Goal: Find specific page/section: Find specific page/section

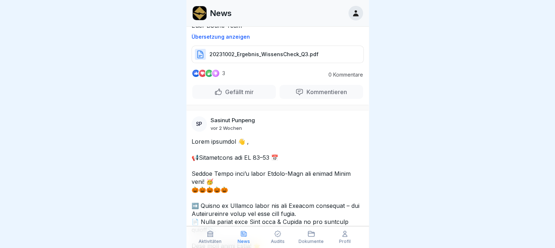
scroll to position [397, 0]
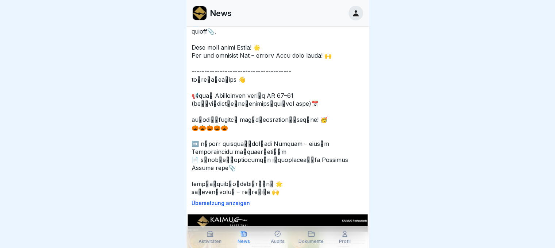
click at [309, 232] on icon at bounding box center [310, 233] width 7 height 7
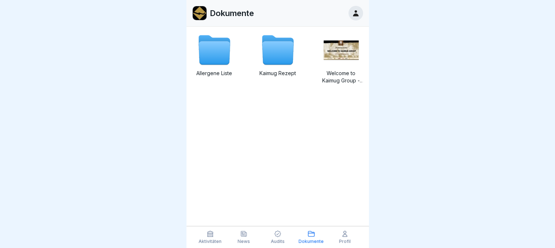
click at [217, 51] on icon at bounding box center [213, 53] width 31 height 23
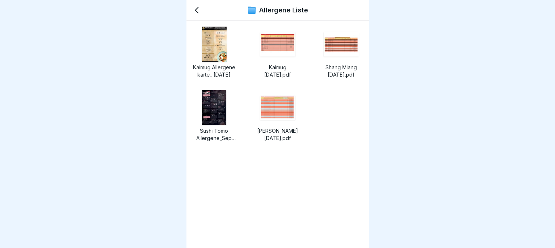
click at [212, 43] on img at bounding box center [214, 44] width 25 height 35
click at [219, 107] on img at bounding box center [214, 107] width 24 height 35
click at [274, 108] on img at bounding box center [277, 108] width 35 height 24
